Goal: Task Accomplishment & Management: Use online tool/utility

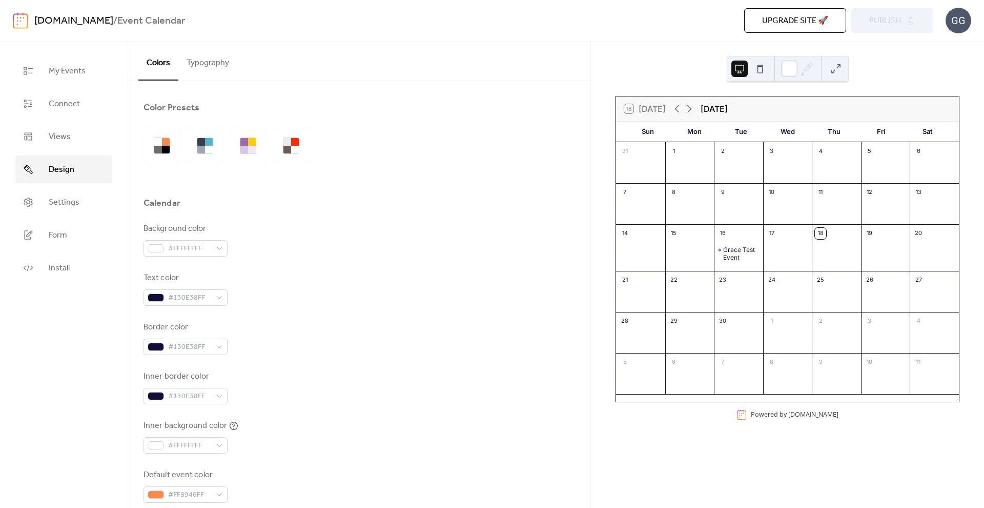
click at [347, 303] on div "Text color #130E38FF" at bounding box center [360, 289] width 432 height 34
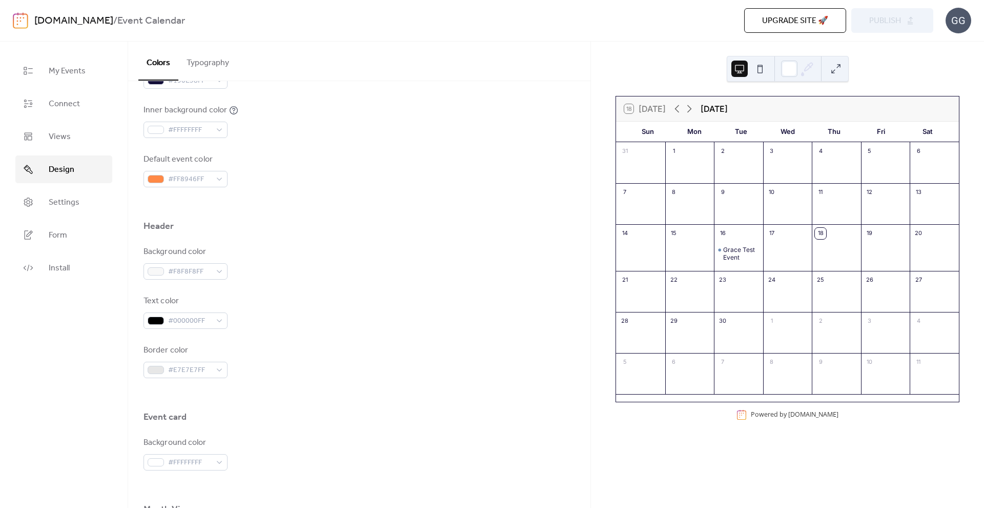
scroll to position [431, 0]
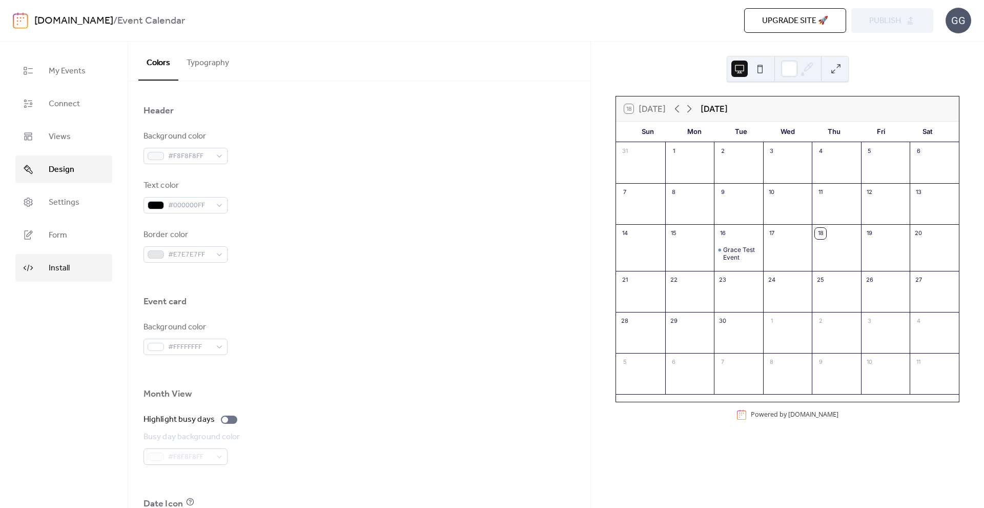
click at [75, 254] on link "Install" at bounding box center [63, 268] width 97 height 28
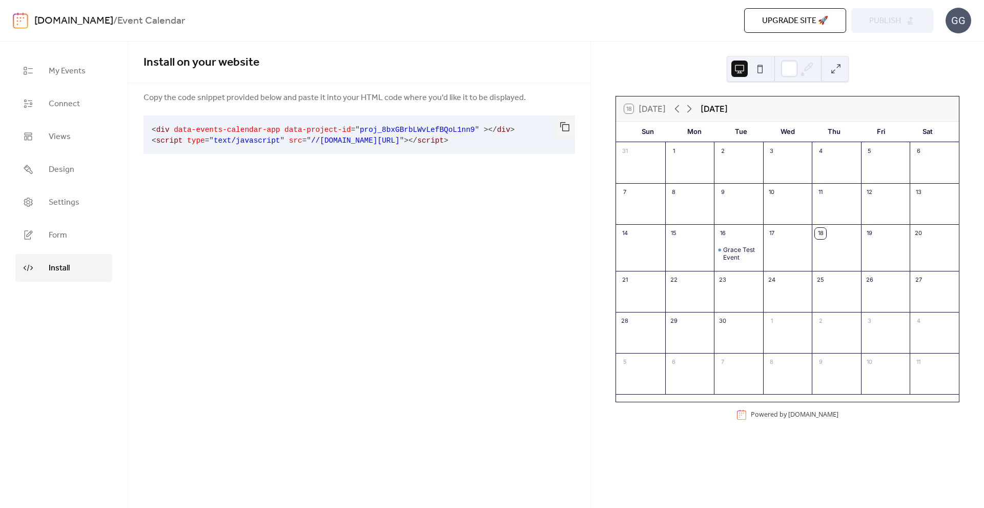
drag, startPoint x: 577, startPoint y: 131, endPoint x: 573, endPoint y: 126, distance: 6.5
click at [577, 130] on div "Copy the code snippet provided below and paste it into your HTML code where you…" at bounding box center [359, 124] width 462 height 67
click at [567, 121] on button "button" at bounding box center [565, 126] width 21 height 23
click at [255, 299] on div "Install on your website Copy the code snippet provided below and paste it into …" at bounding box center [359, 275] width 462 height 466
click at [743, 252] on div "Grace Test Event" at bounding box center [741, 254] width 36 height 16
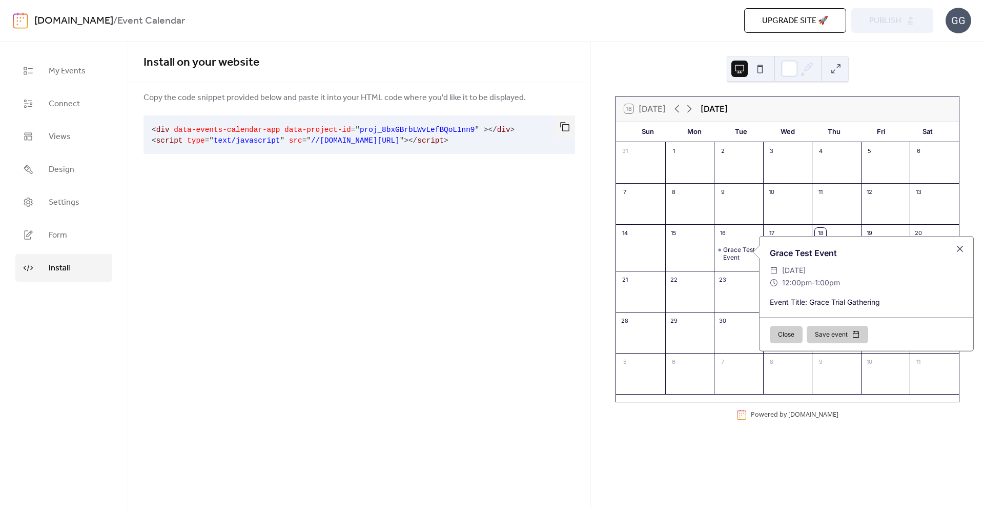
drag, startPoint x: 790, startPoint y: 334, endPoint x: 696, endPoint y: 340, distance: 94.0
click at [789, 334] on button "Close" at bounding box center [786, 334] width 33 height 17
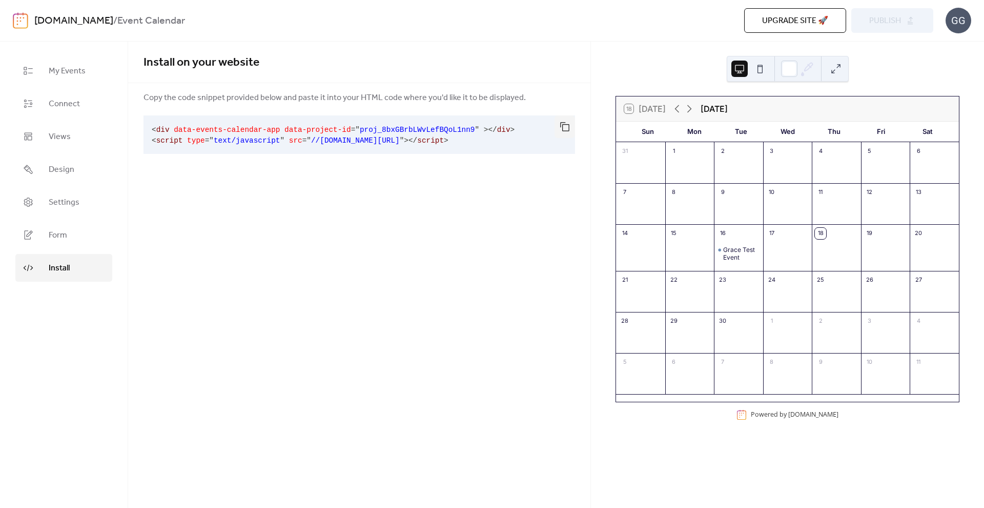
click at [344, 335] on div "Install on your website Copy the code snippet provided below and paste it into …" at bounding box center [359, 275] width 462 height 466
click at [439, 228] on div "Install on your website Copy the code snippet provided below and paste it into …" at bounding box center [359, 275] width 462 height 466
click at [68, 160] on link "Design" at bounding box center [63, 169] width 97 height 28
